Goal: Task Accomplishment & Management: Use online tool/utility

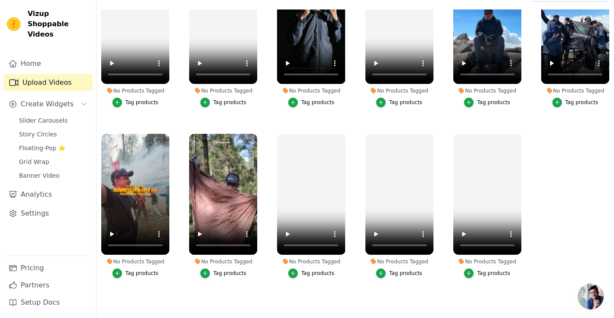
scroll to position [88, 0]
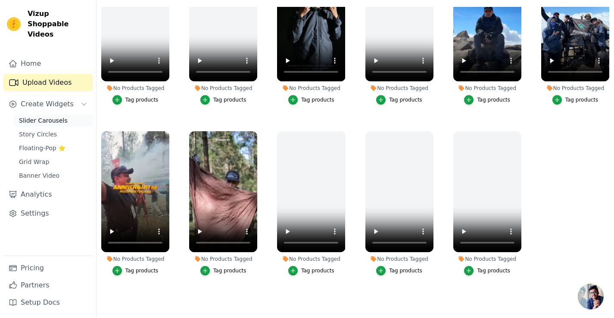
click at [43, 116] on span "Slider Carousels" at bounding box center [43, 120] width 49 height 9
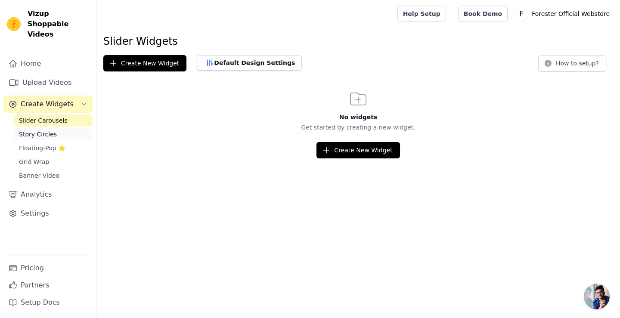
click at [42, 130] on span "Story Circles" at bounding box center [38, 134] width 38 height 9
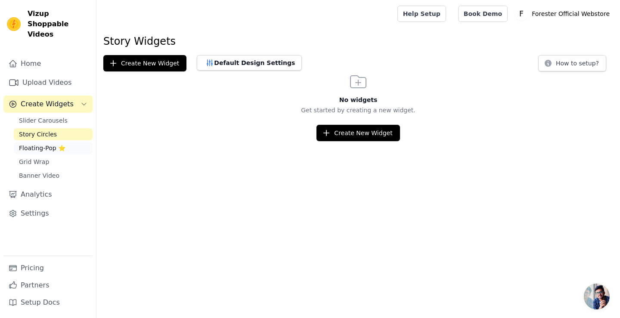
click at [37, 144] on span "Floating-Pop ⭐" at bounding box center [42, 148] width 47 height 9
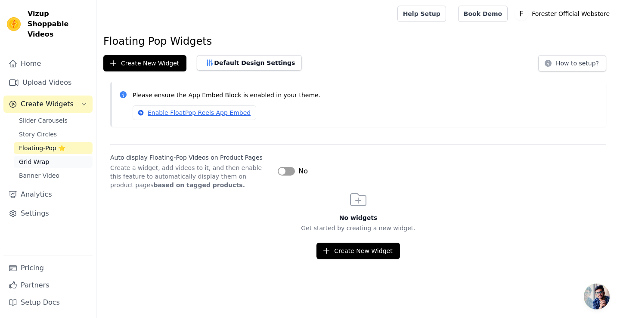
click at [27, 158] on span "Grid Wrap" at bounding box center [34, 162] width 30 height 9
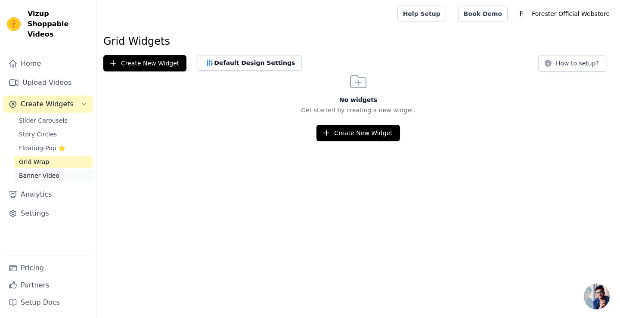
click at [32, 171] on span "Banner Video" at bounding box center [39, 175] width 40 height 9
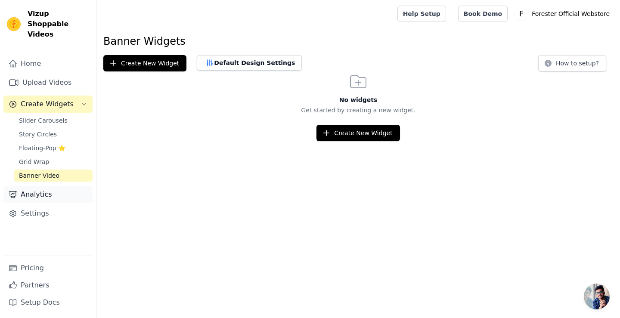
click at [33, 186] on link "Analytics" at bounding box center [47, 194] width 89 height 17
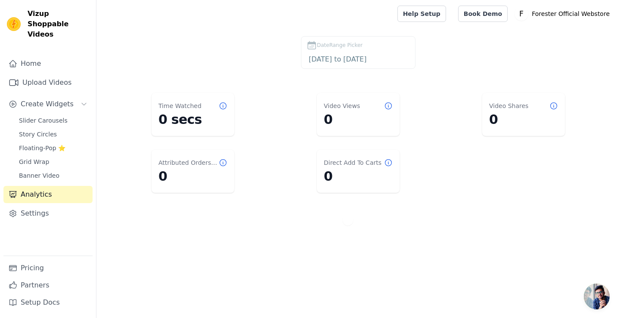
click at [31, 186] on link "Analytics" at bounding box center [47, 194] width 89 height 17
click at [32, 270] on link "Pricing" at bounding box center [47, 268] width 89 height 17
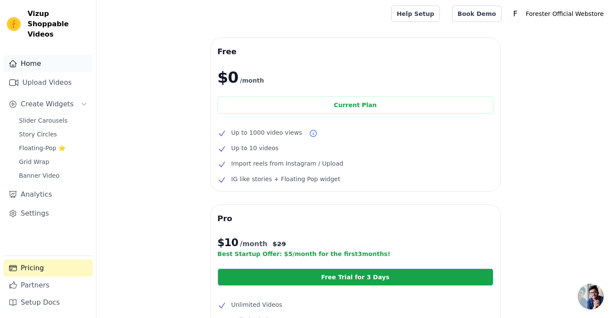
click at [29, 56] on link "Home" at bounding box center [47, 63] width 89 height 17
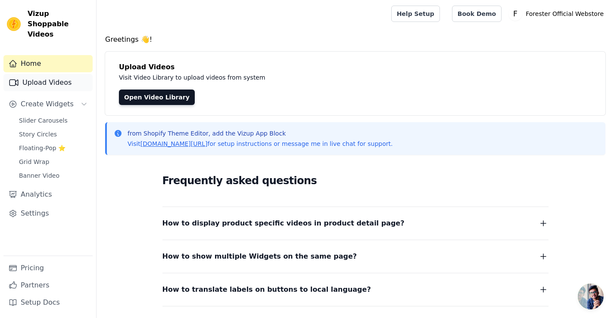
click at [36, 74] on link "Upload Videos" at bounding box center [47, 82] width 89 height 17
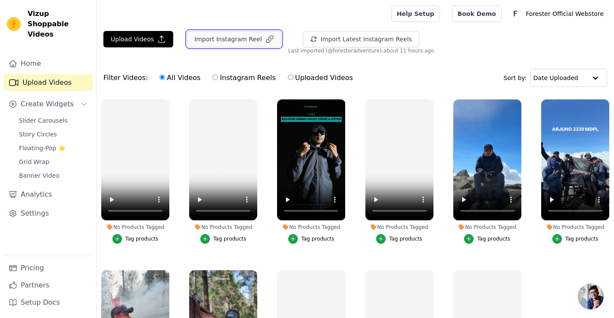
click at [246, 40] on button "Import Instagram Reel" at bounding box center [234, 39] width 94 height 16
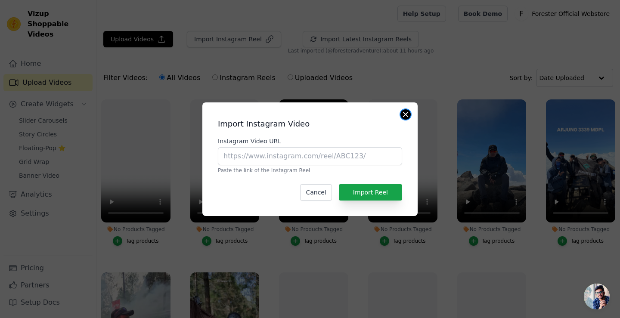
click at [401, 114] on button "Close modal" at bounding box center [406, 114] width 10 height 10
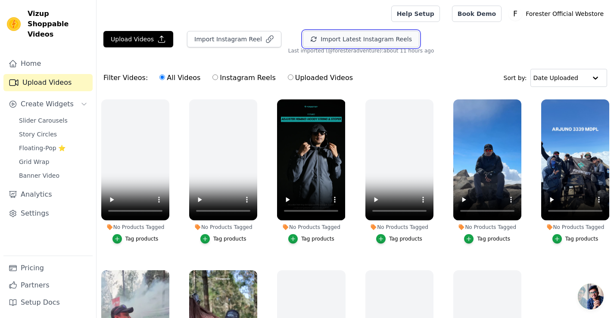
click at [304, 38] on button "Import Latest Instagram Reels" at bounding box center [361, 39] width 116 height 16
click at [580, 81] on input "text" at bounding box center [559, 77] width 53 height 17
click at [51, 116] on span "Slider Carousels" at bounding box center [43, 120] width 49 height 9
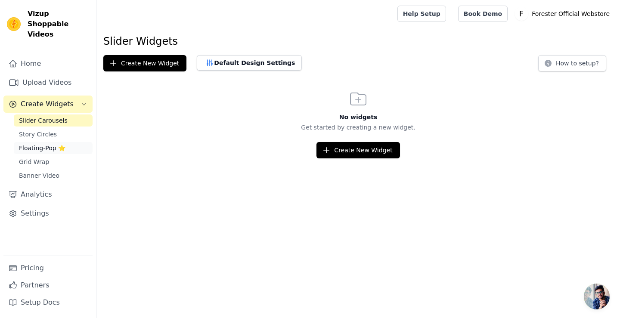
click at [46, 144] on span "Floating-Pop ⭐" at bounding box center [42, 148] width 47 height 9
